Goal: Information Seeking & Learning: Check status

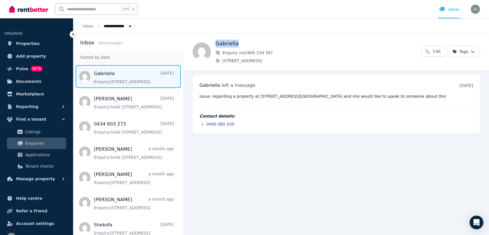
drag, startPoint x: 214, startPoint y: 43, endPoint x: 238, endPoint y: 45, distance: 23.3
click at [238, 45] on div "[PERSON_NAME] Enquiry via 1800 234 [STREET_ADDRESS] Call Tags" at bounding box center [336, 52] width 306 height 24
drag, startPoint x: 238, startPoint y: 45, endPoint x: 255, endPoint y: 37, distance: 19.1
click at [255, 37] on div "[PERSON_NAME] Enquiry via 1800 234 [STREET_ADDRESS] Call Tags" at bounding box center [336, 52] width 306 height 37
click at [300, 97] on pre "issue: regarding a property at [STREET_ADDRESS][GEOGRAPHIC_DATA] and she would …" at bounding box center [337, 96] width 274 height 6
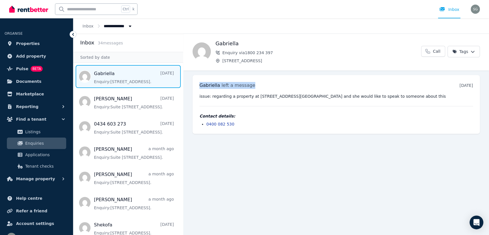
drag, startPoint x: 249, startPoint y: 87, endPoint x: 200, endPoint y: 88, distance: 49.9
click at [200, 88] on div "[PERSON_NAME] left a message [DATE] 11:09 am [DATE][DATE]" at bounding box center [337, 85] width 274 height 7
drag, startPoint x: 213, startPoint y: 43, endPoint x: 283, endPoint y: 60, distance: 71.8
click at [283, 60] on div "[PERSON_NAME] Enquiry via 1800 234 [STREET_ADDRESS] Call Tags" at bounding box center [336, 52] width 306 height 24
click at [330, 96] on pre "issue: regarding a property at [STREET_ADDRESS][GEOGRAPHIC_DATA] and she would …" at bounding box center [337, 96] width 274 height 6
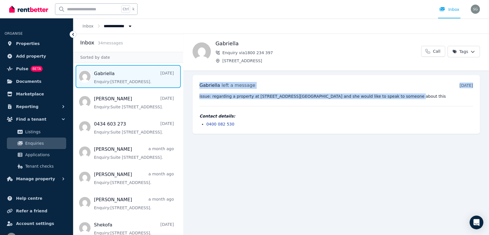
drag, startPoint x: 391, startPoint y: 95, endPoint x: 192, endPoint y: 85, distance: 199.2
click at [192, 85] on ul "[PERSON_NAME] left a message [DATE] 11:09 am [DATE][DATE] issue: regarding a pr…" at bounding box center [336, 105] width 306 height 68
click at [198, 84] on div "[PERSON_NAME] left a message [DATE] 11:09 am [DATE][DATE] issue: regarding a pr…" at bounding box center [337, 104] width 288 height 59
drag, startPoint x: 198, startPoint y: 85, endPoint x: 412, endPoint y: 91, distance: 213.7
click at [412, 91] on div "[PERSON_NAME] left a message [DATE] 11:09 am [DATE][DATE] issue: regarding a pr…" at bounding box center [337, 104] width 288 height 59
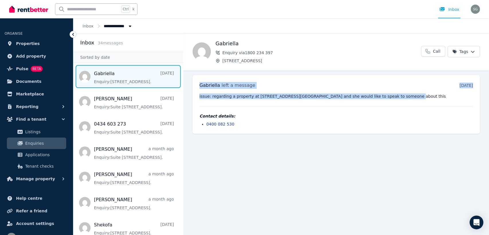
click at [402, 99] on pre "issue: regarding a property at [STREET_ADDRESS][GEOGRAPHIC_DATA] and she would …" at bounding box center [337, 96] width 274 height 6
